Goal: Task Accomplishment & Management: Complete application form

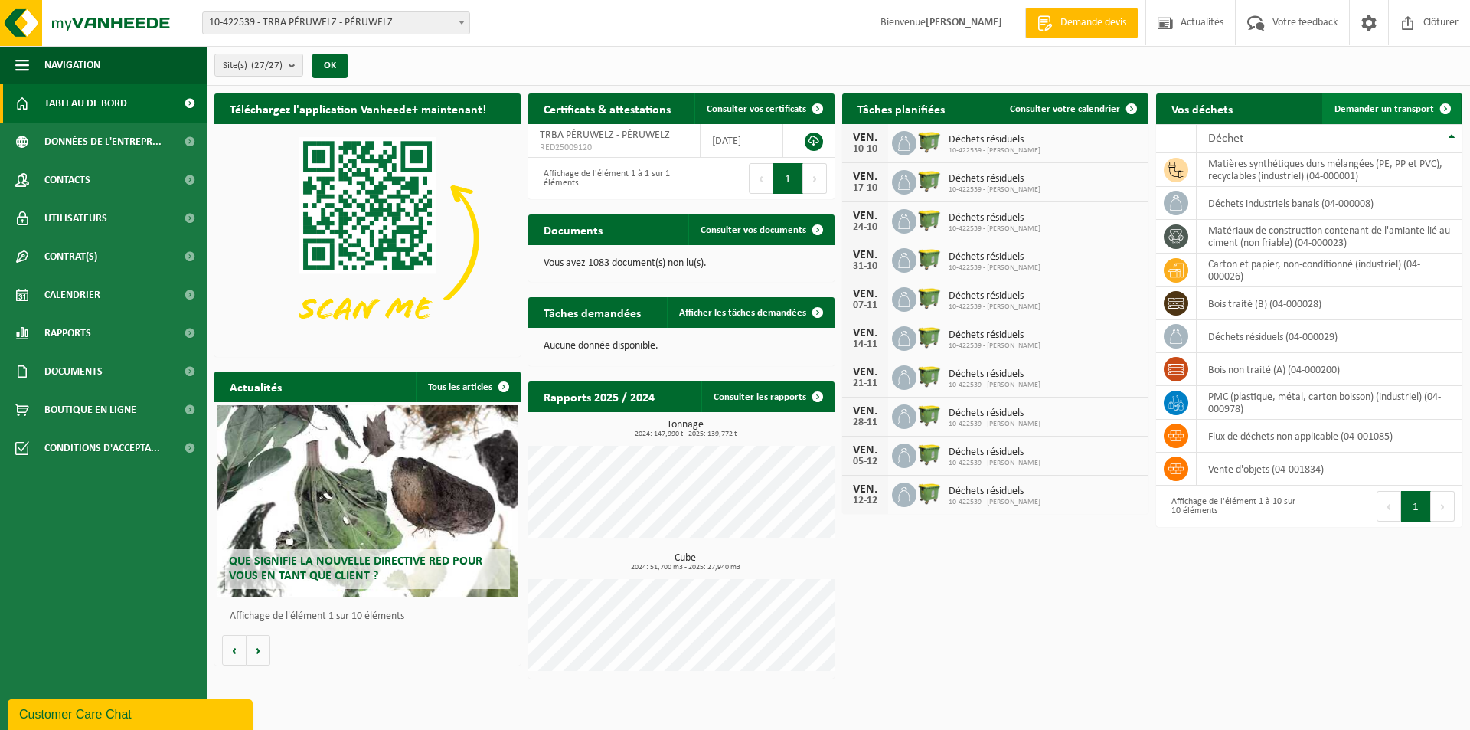
click at [1366, 122] on link "Demander un transport" at bounding box center [1391, 108] width 139 height 31
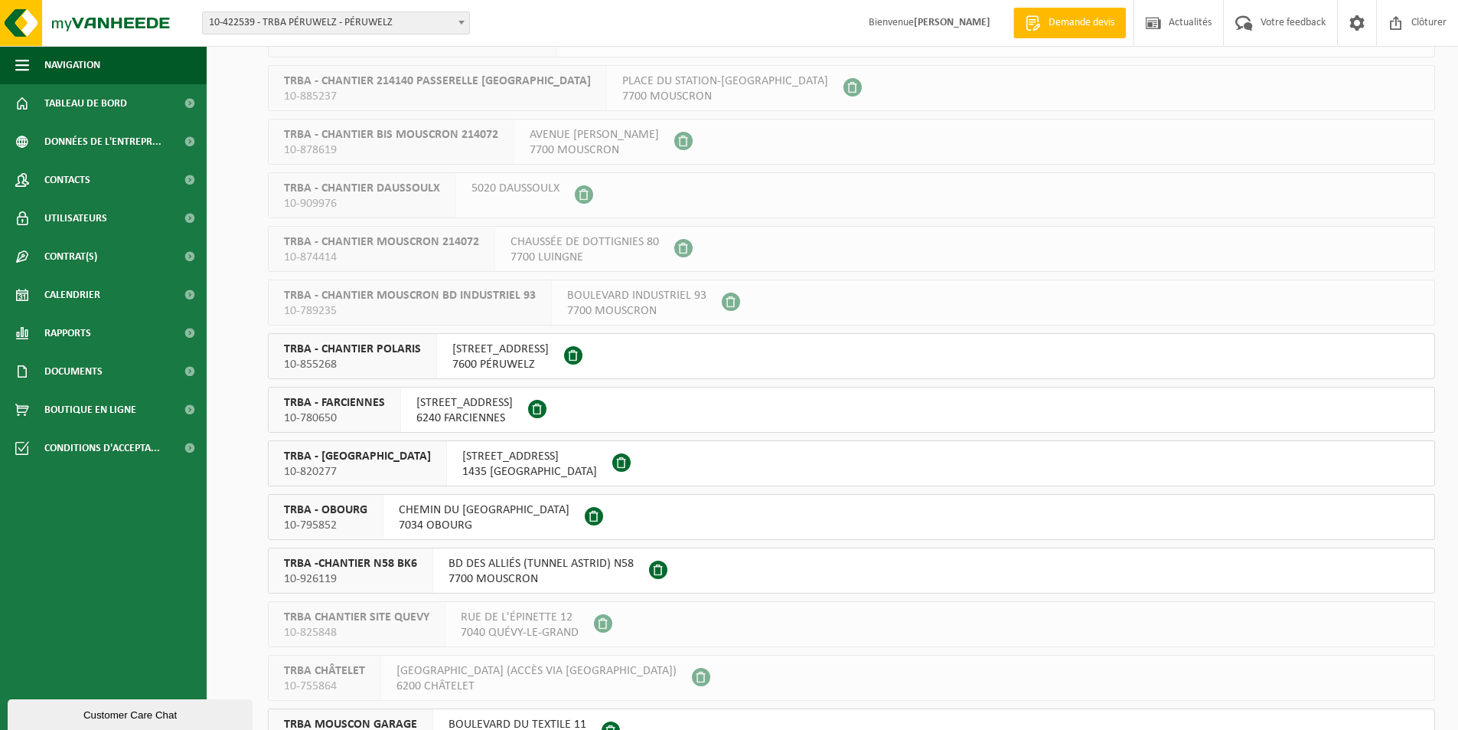
click at [583, 357] on span at bounding box center [573, 355] width 18 height 18
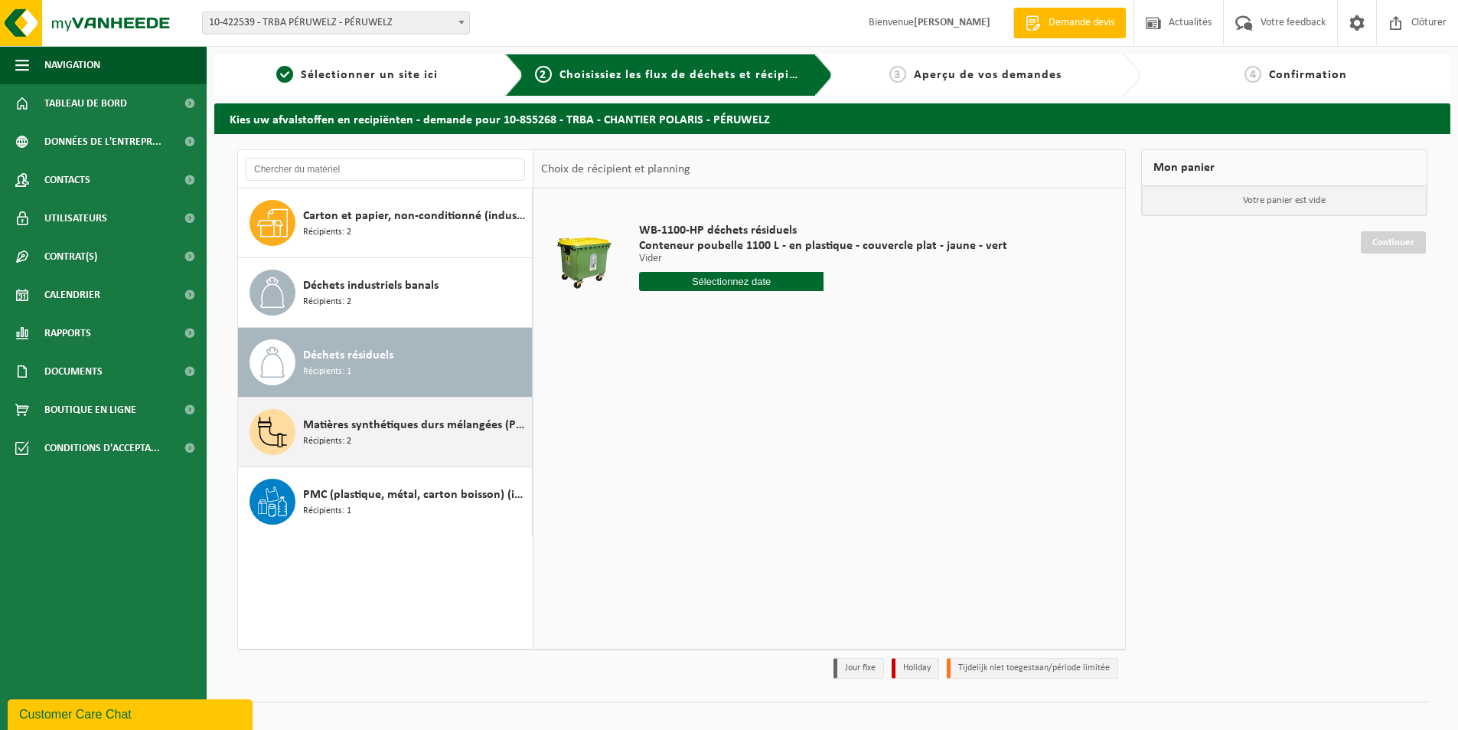
click at [352, 442] on div "Matières synthétiques durs mélangées (PE, PP et PVC), recyclables (industriel) …" at bounding box center [415, 432] width 225 height 46
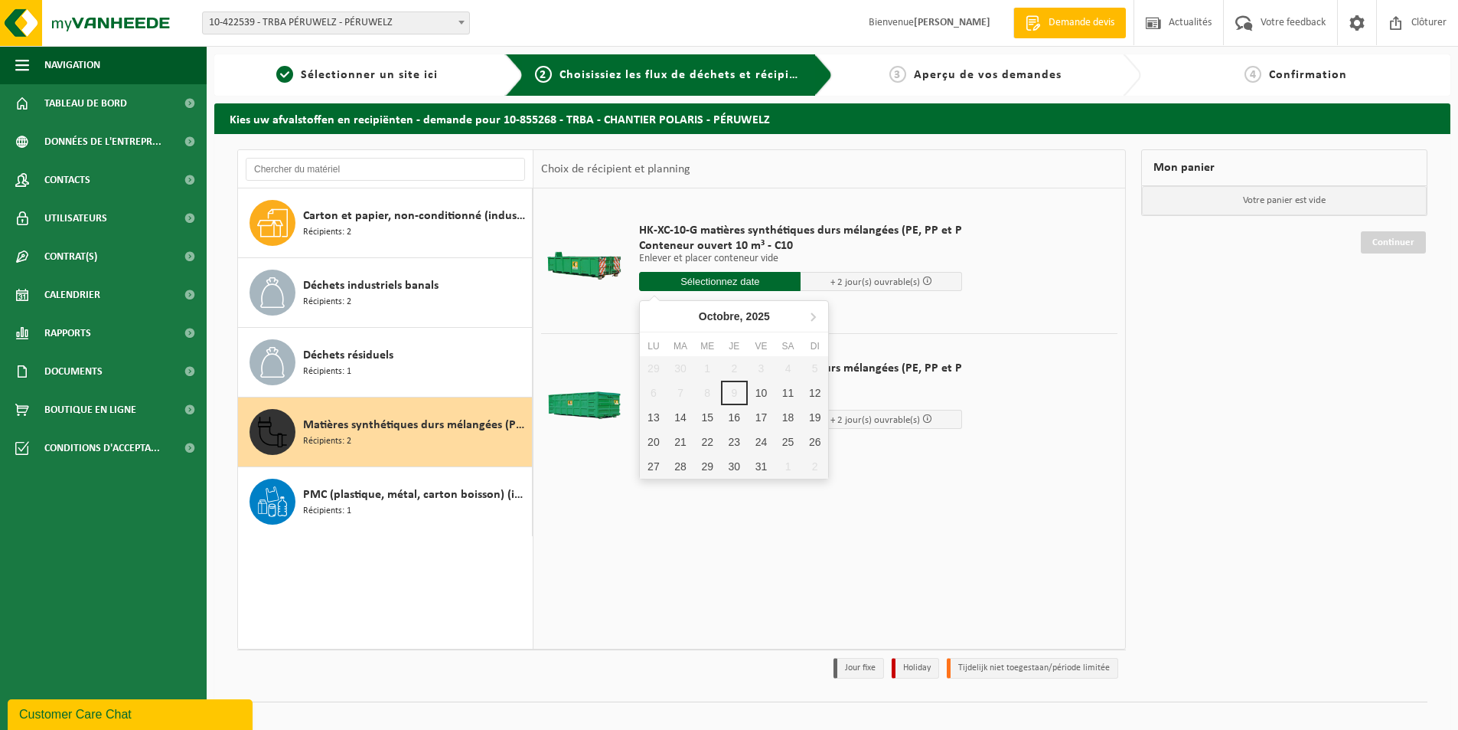
click at [694, 275] on input "text" at bounding box center [720, 281] width 162 height 19
click at [760, 390] on div "10" at bounding box center [761, 392] width 27 height 24
type input "à partir de 2025-10-10"
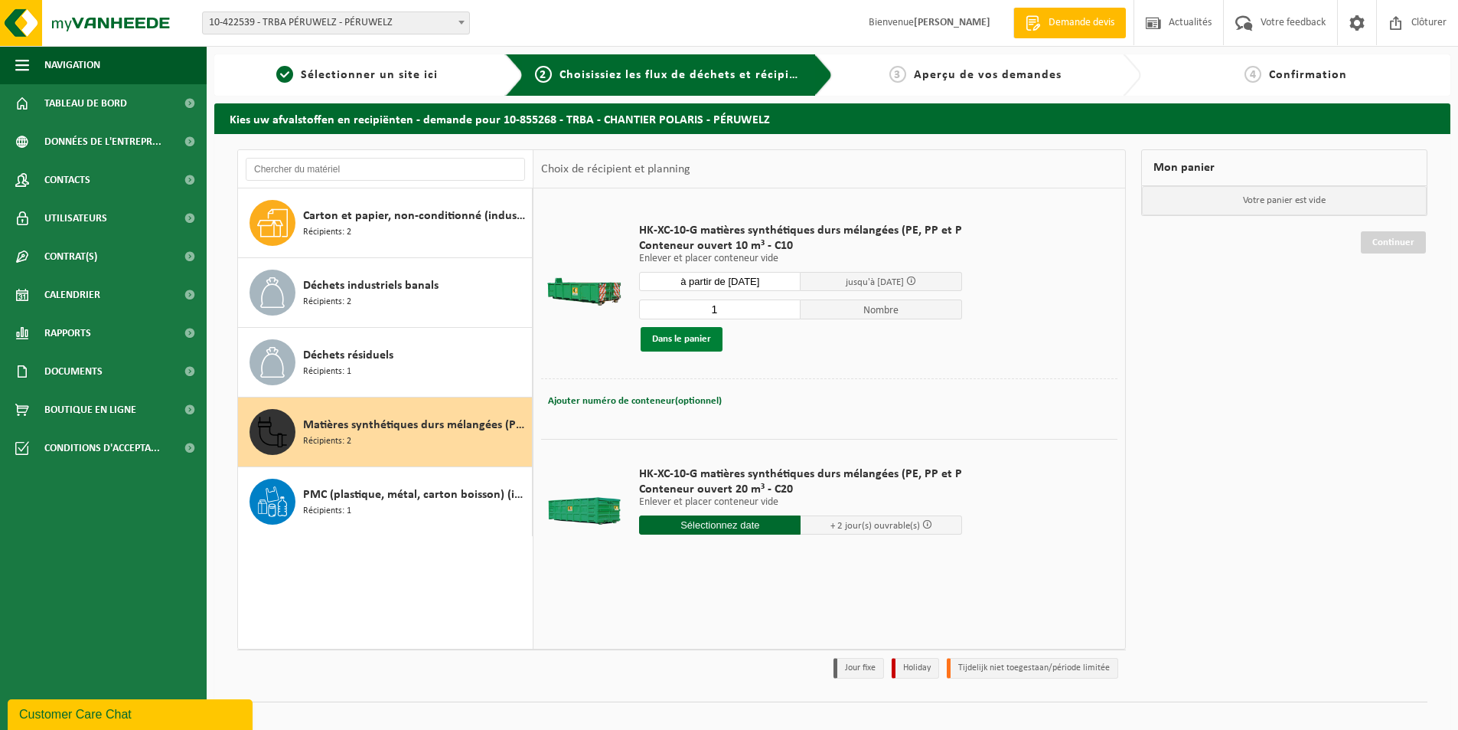
click at [681, 343] on button "Dans le panier" at bounding box center [682, 339] width 82 height 24
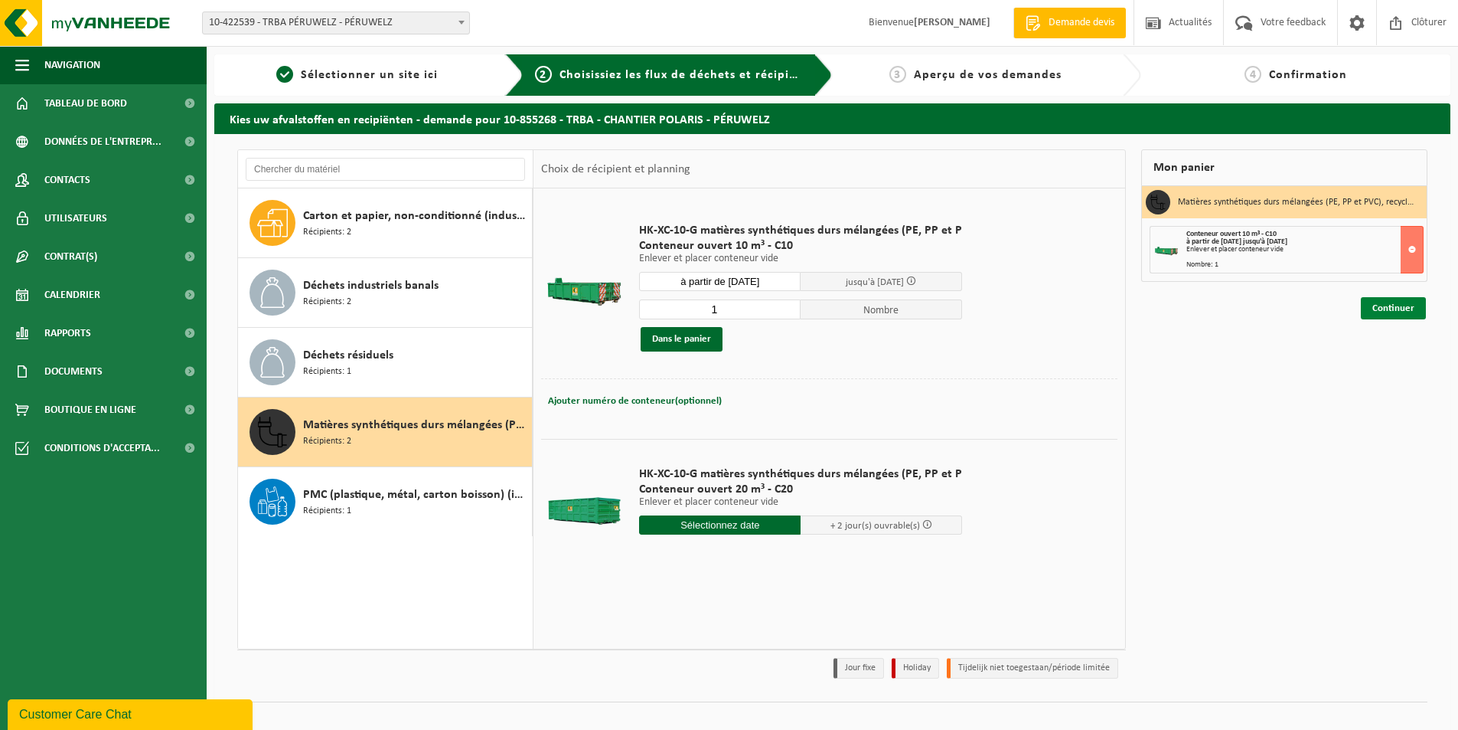
click at [1376, 305] on link "Continuer" at bounding box center [1393, 308] width 65 height 22
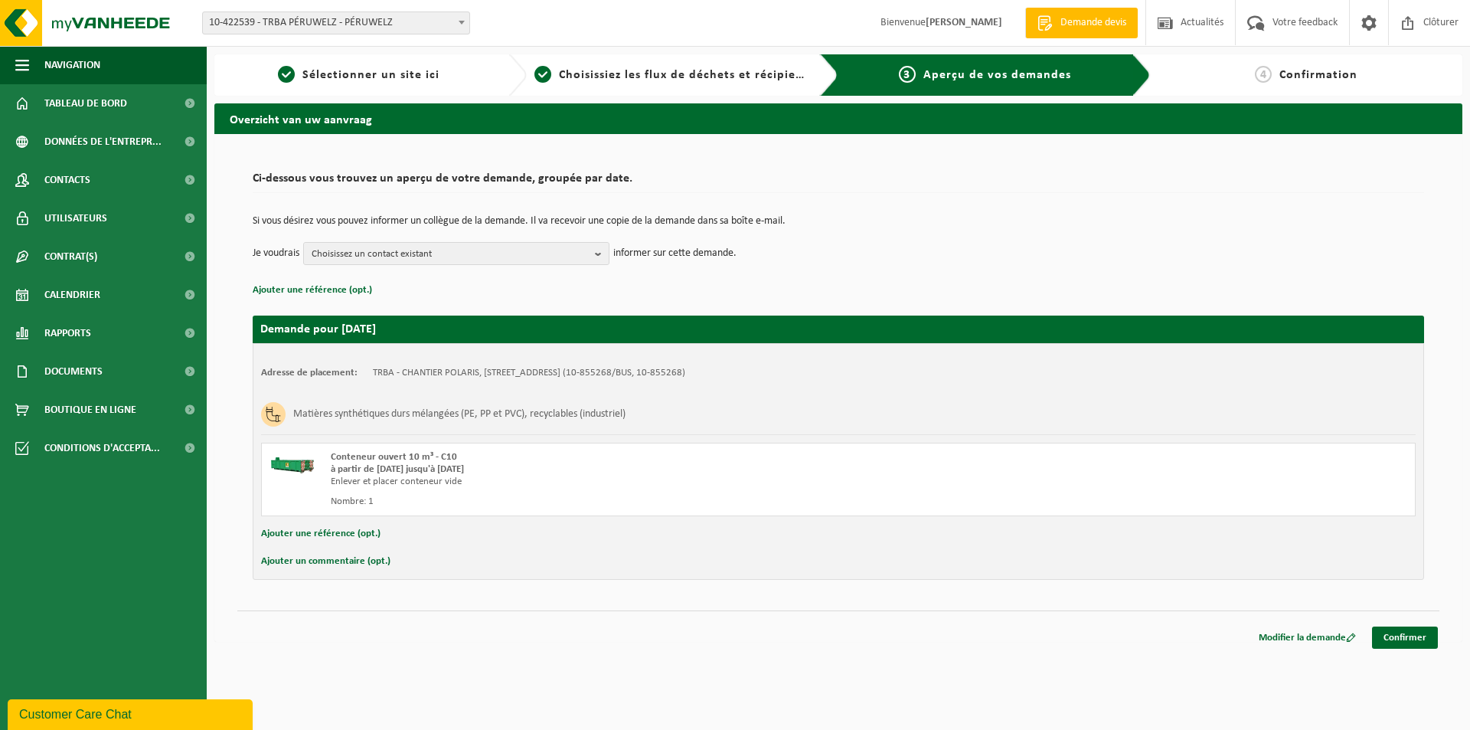
click at [305, 536] on button "Ajouter une référence (opt.)" at bounding box center [320, 534] width 119 height 20
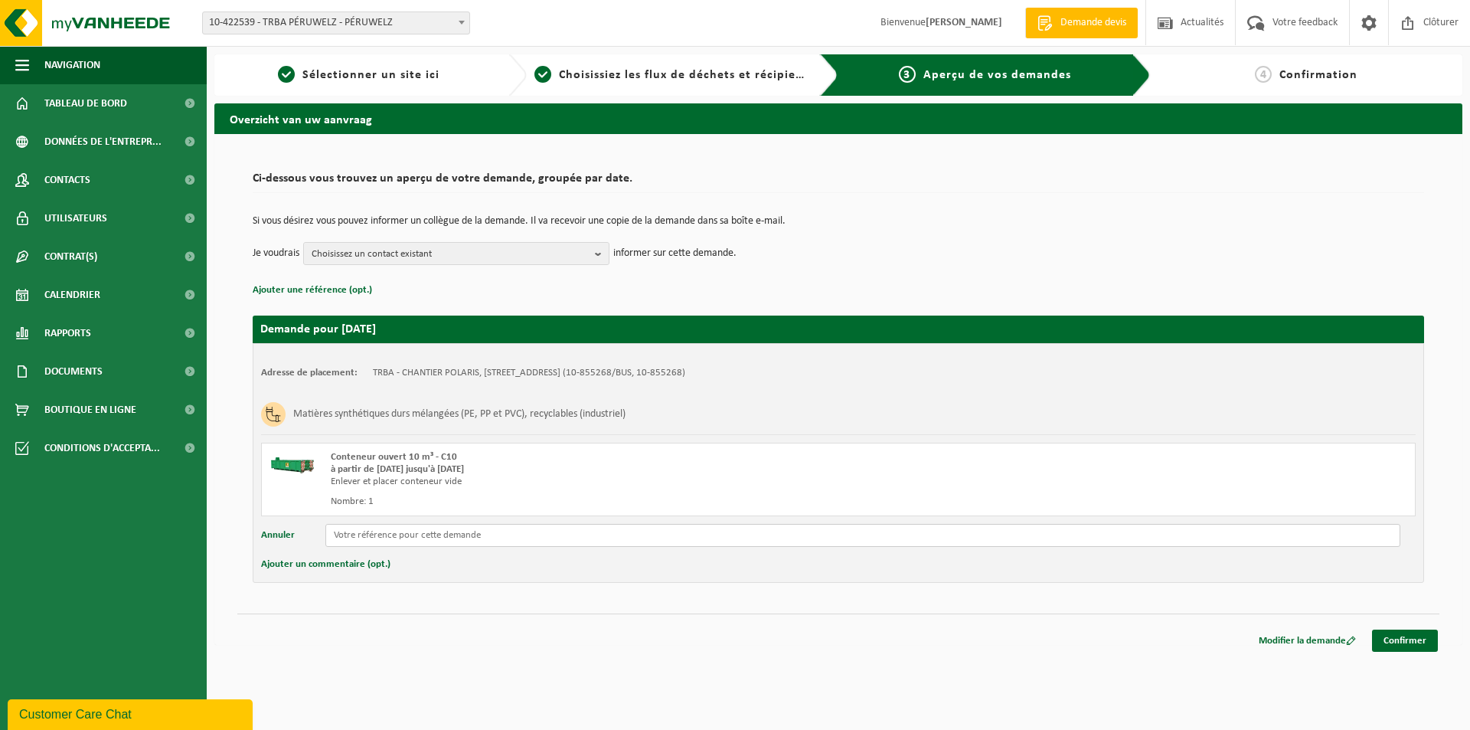
click at [352, 535] on input "text" at bounding box center [862, 535] width 1075 height 23
type input "p"
type input "POL / TRBA"
click at [426, 252] on span "Choisissez un contact existant" at bounding box center [450, 254] width 277 height 23
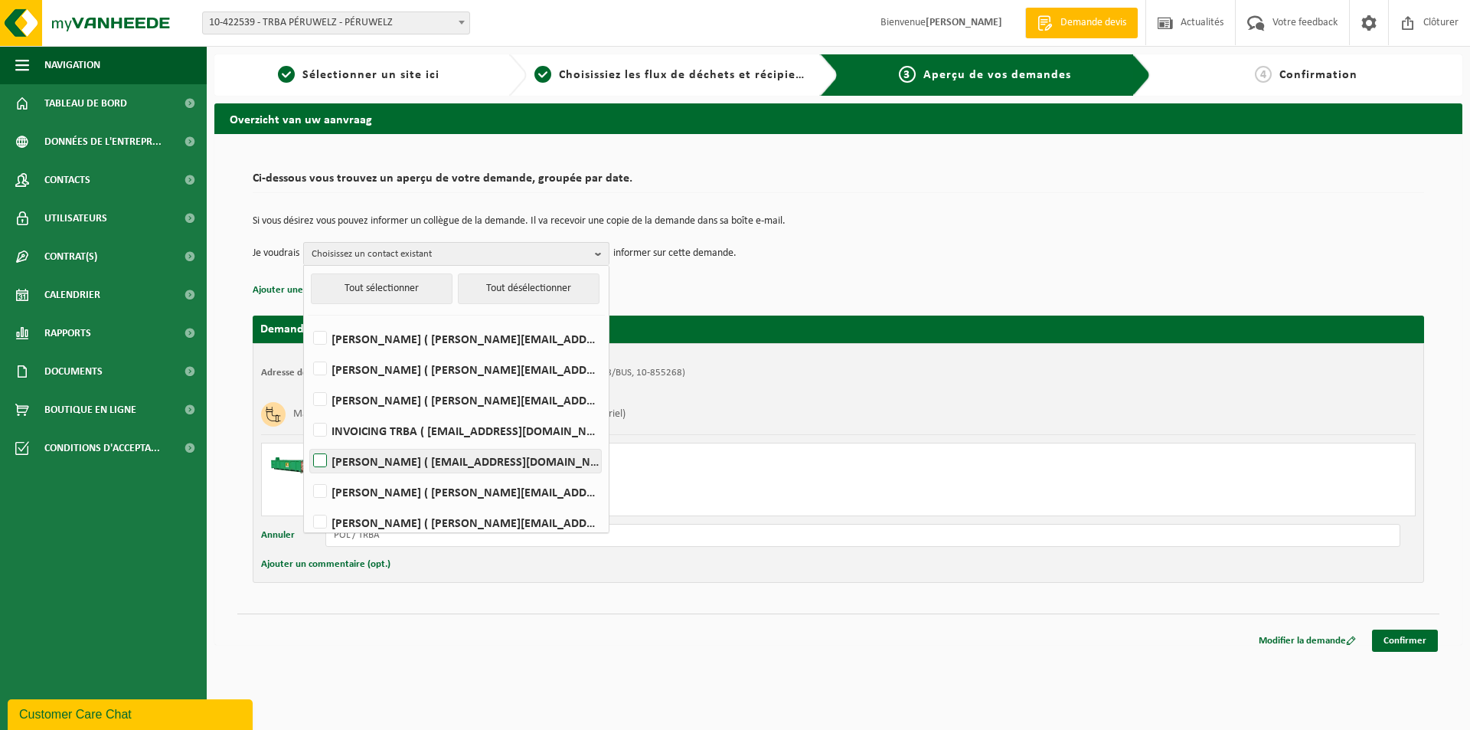
click at [360, 464] on label "TEDDY VANDE WOESTYNE ( teddy.vandewoestyne@trba.be )" at bounding box center [455, 460] width 291 height 23
click at [308, 442] on input "TEDDY VANDE WOESTYNE ( teddy.vandewoestyne@trba.be )" at bounding box center [307, 441] width 1 height 1
checkbox input "true"
click at [1403, 644] on link "Confirmer" at bounding box center [1405, 640] width 66 height 22
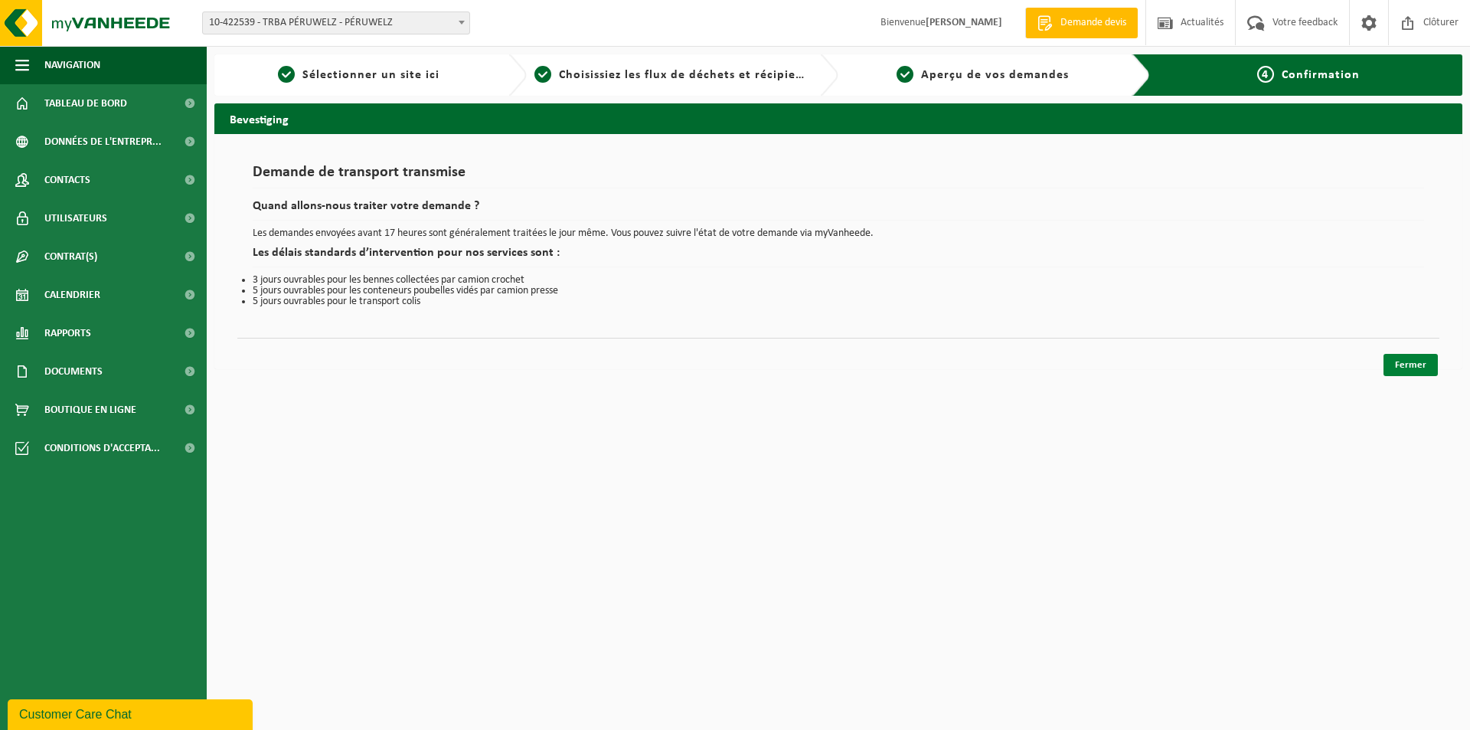
click at [1391, 361] on link "Fermer" at bounding box center [1410, 365] width 54 height 22
